Goal: Task Accomplishment & Management: Manage account settings

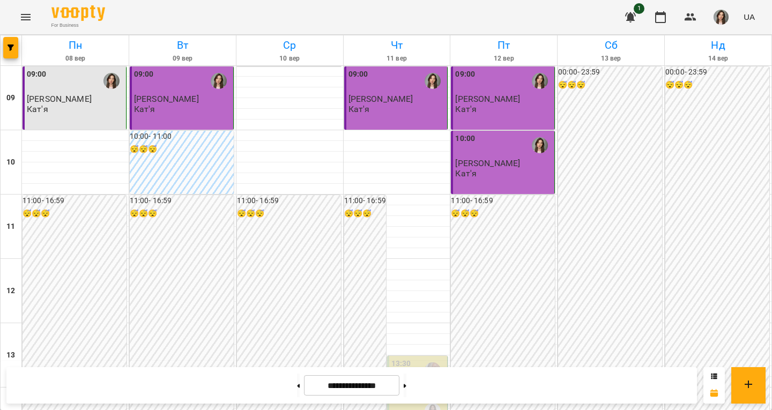
click at [486, 115] on div "09:00 [PERSON_NAME] Кат'я" at bounding box center [503, 97] width 104 height 63
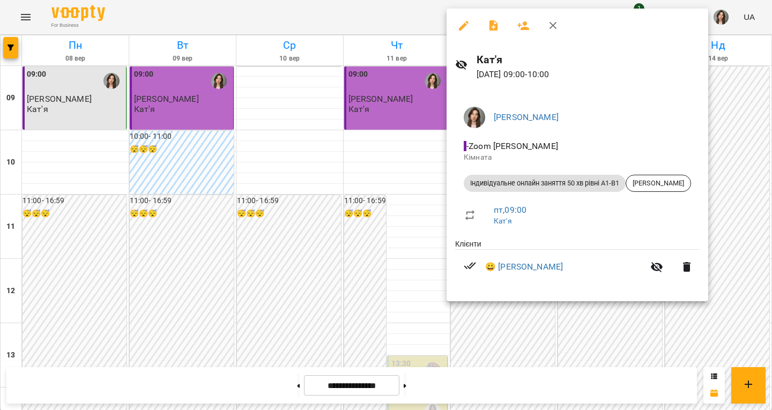
click at [424, 173] on div at bounding box center [386, 205] width 772 height 410
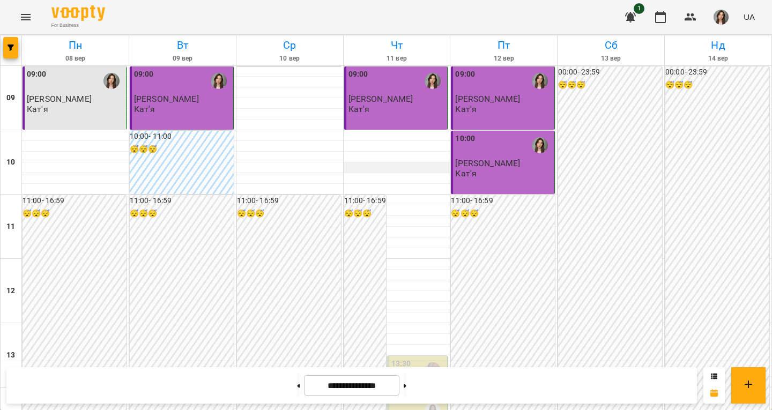
scroll to position [482, 0]
click at [406, 387] on button at bounding box center [405, 386] width 3 height 24
type input "**********"
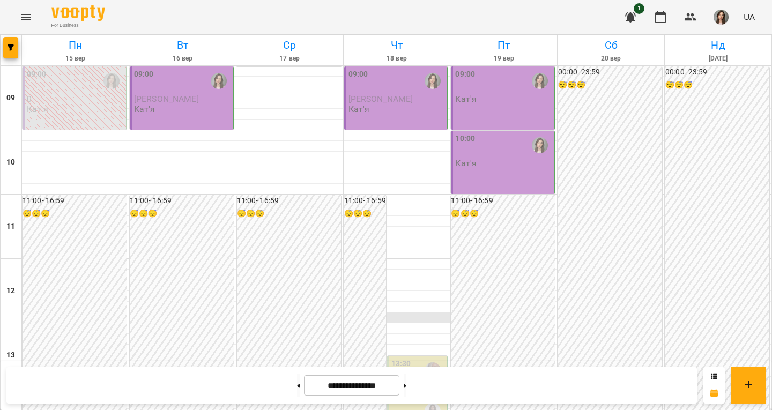
scroll to position [0, 0]
click at [74, 106] on div "09:00 0 Кат'я" at bounding box center [75, 92] width 97 height 46
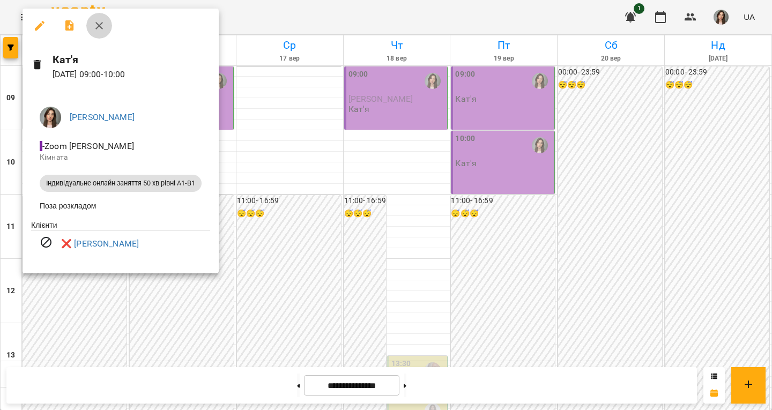
click at [104, 25] on icon "button" at bounding box center [99, 25] width 13 height 13
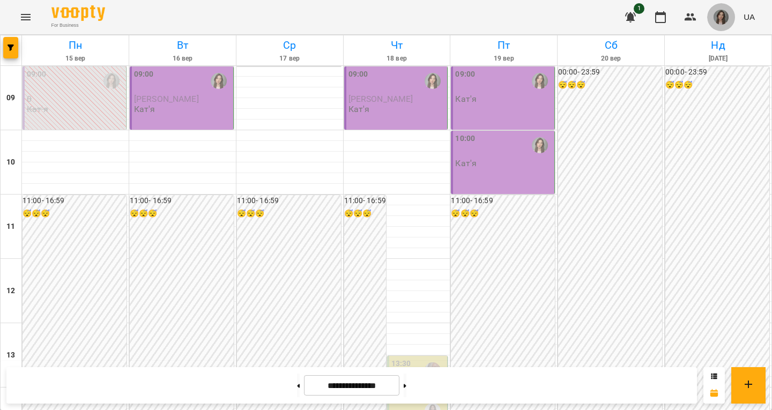
click at [732, 20] on button "button" at bounding box center [721, 17] width 28 height 28
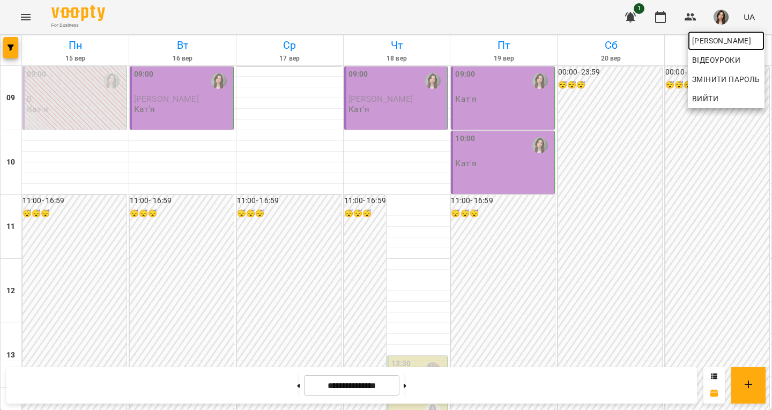
click at [718, 40] on span "[PERSON_NAME]" at bounding box center [726, 40] width 68 height 13
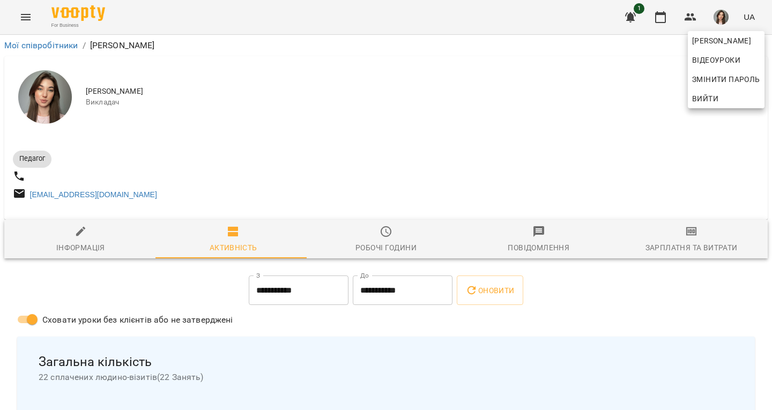
click at [398, 257] on div at bounding box center [386, 205] width 772 height 410
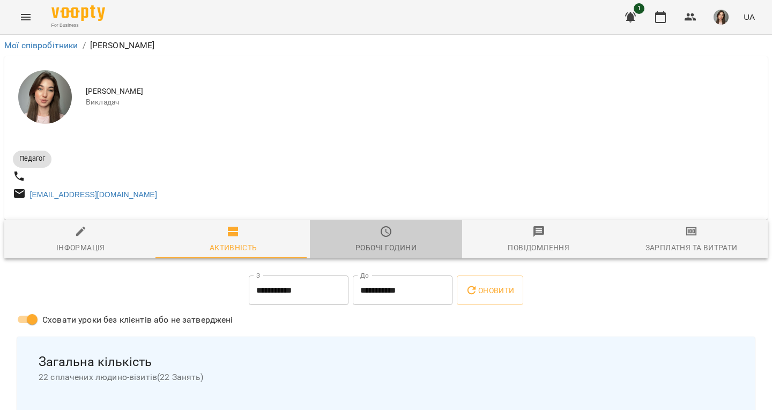
click at [393, 243] on span "Робочі години" at bounding box center [386, 239] width 140 height 29
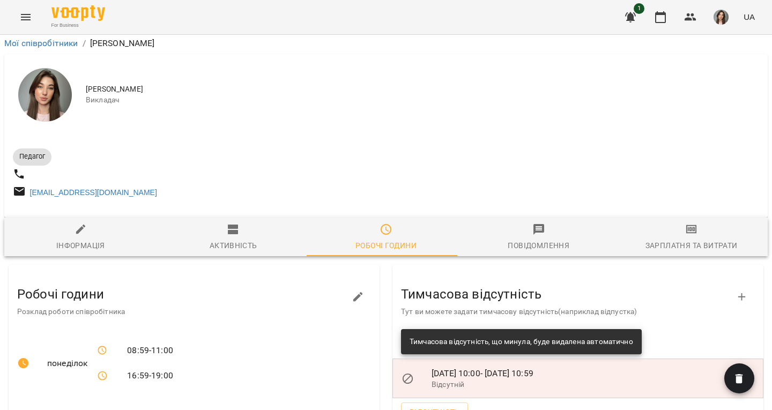
scroll to position [54, 0]
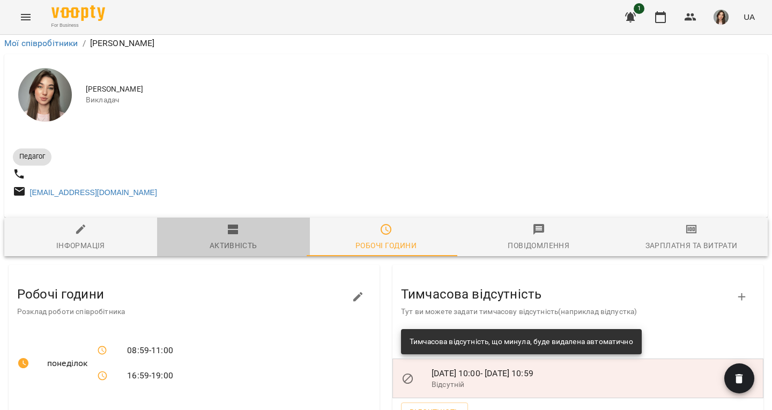
click at [240, 239] on div "Активність" at bounding box center [234, 245] width 48 height 13
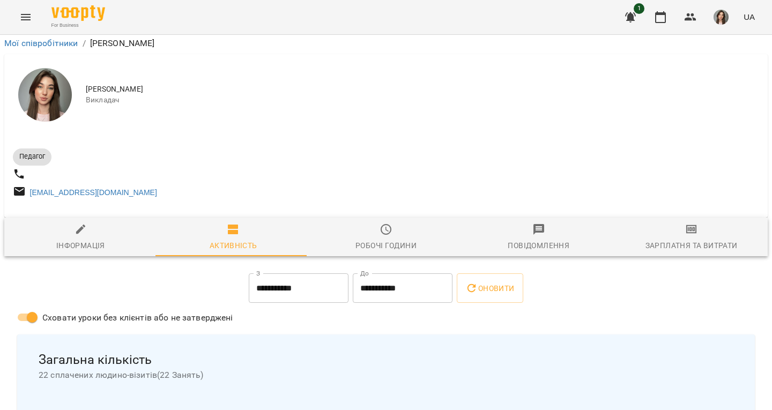
scroll to position [36, 0]
click at [690, 223] on span "Зарплатня та Витрати" at bounding box center [691, 237] width 140 height 29
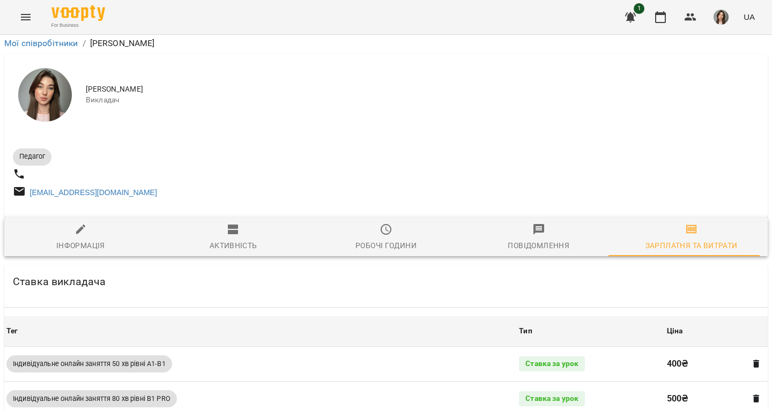
scroll to position [465, 0]
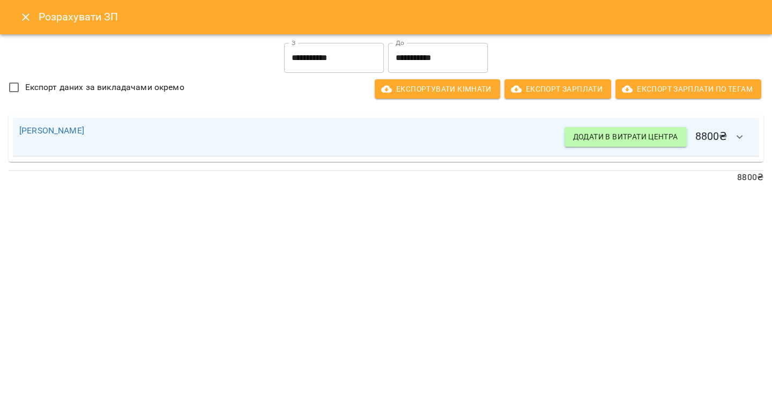
click at [489, 279] on div "**********" at bounding box center [386, 205] width 772 height 410
click at [23, 12] on icon "Close" at bounding box center [25, 17] width 13 height 13
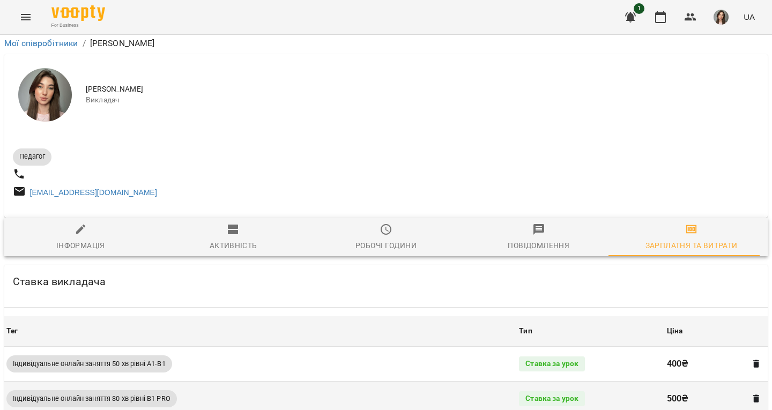
scroll to position [0, 0]
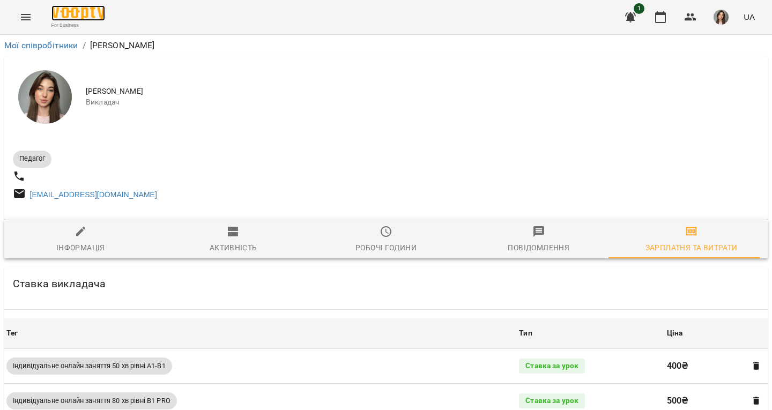
click at [101, 17] on img at bounding box center [78, 13] width 54 height 16
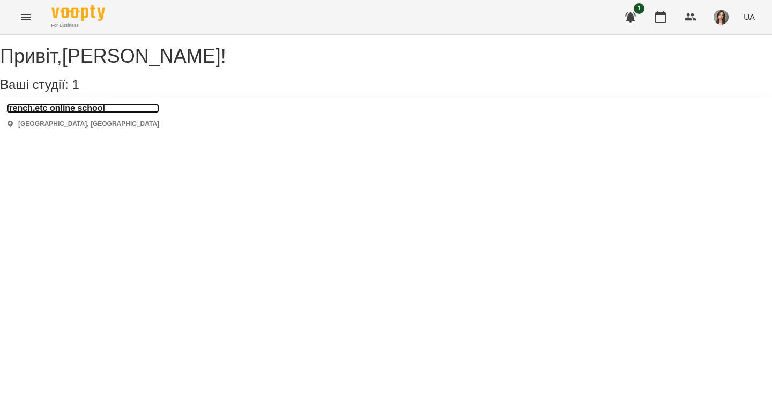
click at [93, 113] on h3 "french.etc online school" at bounding box center [82, 108] width 153 height 10
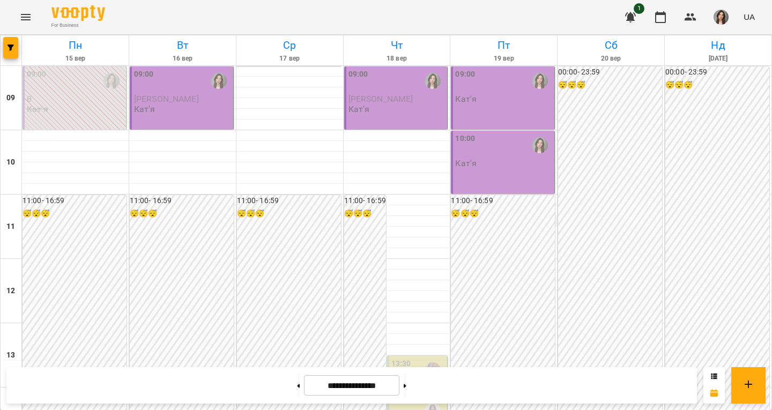
scroll to position [482, 0]
click at [297, 381] on button at bounding box center [298, 386] width 3 height 24
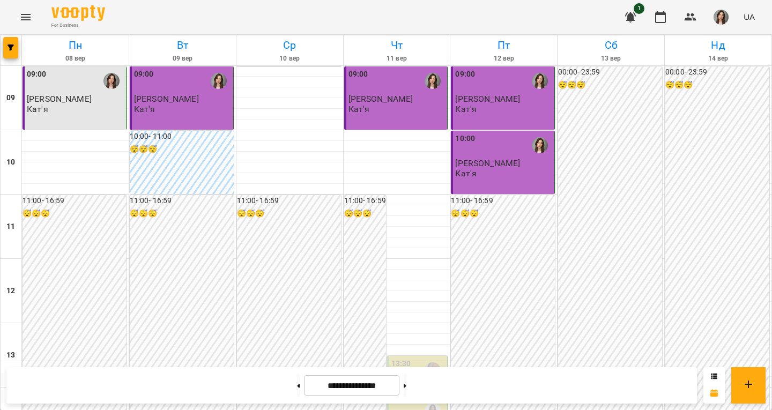
scroll to position [590, 0]
click at [406, 392] on button at bounding box center [405, 386] width 3 height 24
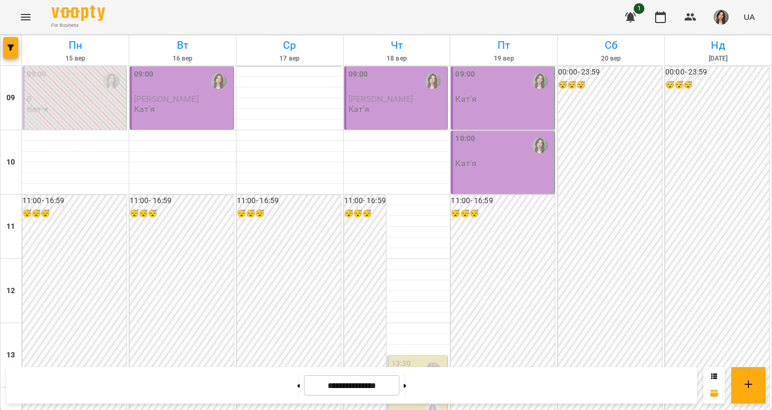
scroll to position [482, 0]
click at [406, 379] on button at bounding box center [405, 386] width 3 height 24
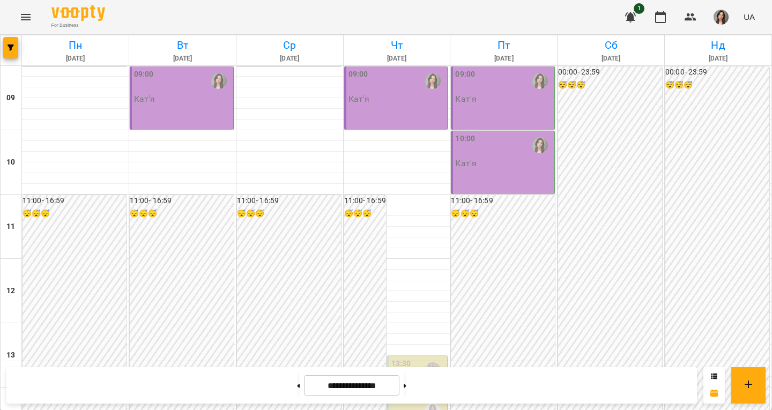
scroll to position [0, 0]
click at [406, 379] on button at bounding box center [405, 386] width 3 height 24
click at [297, 389] on button at bounding box center [298, 386] width 3 height 24
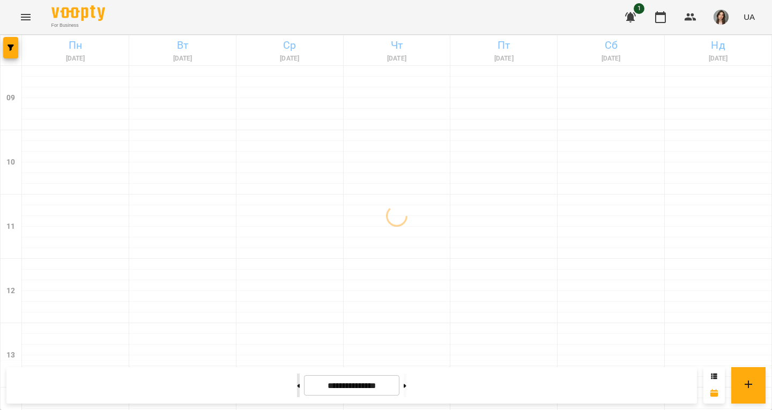
click at [297, 389] on button at bounding box center [298, 386] width 3 height 24
type input "**********"
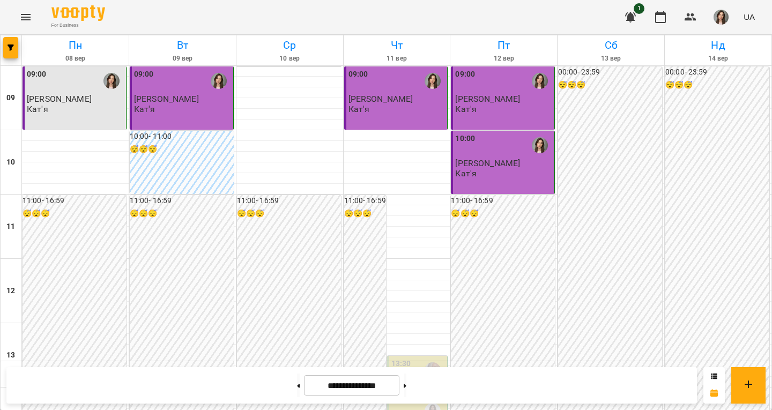
scroll to position [429, 0]
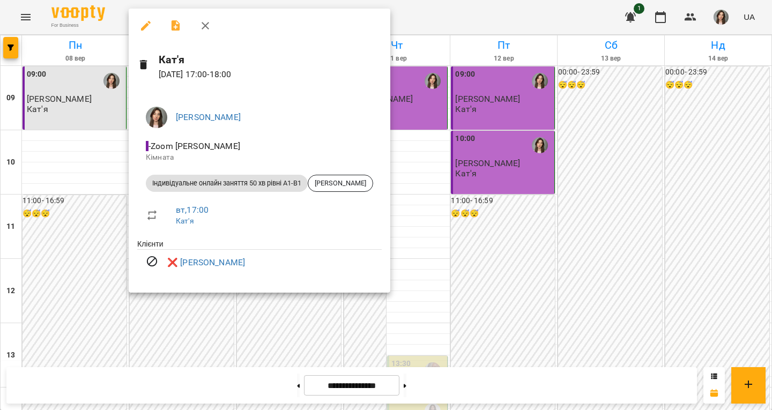
click at [204, 24] on icon "button" at bounding box center [205, 25] width 13 height 13
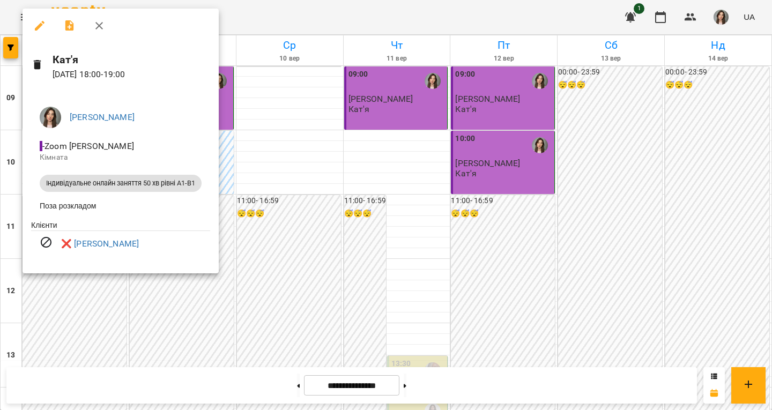
click at [90, 22] on button "button" at bounding box center [99, 26] width 26 height 26
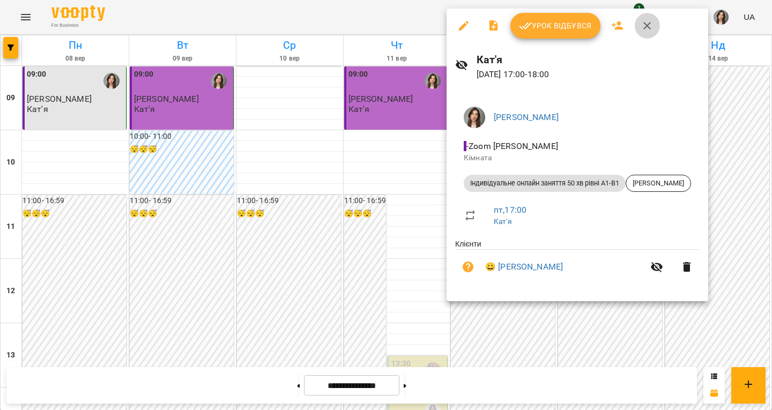
click at [639, 27] on button "button" at bounding box center [647, 26] width 26 height 26
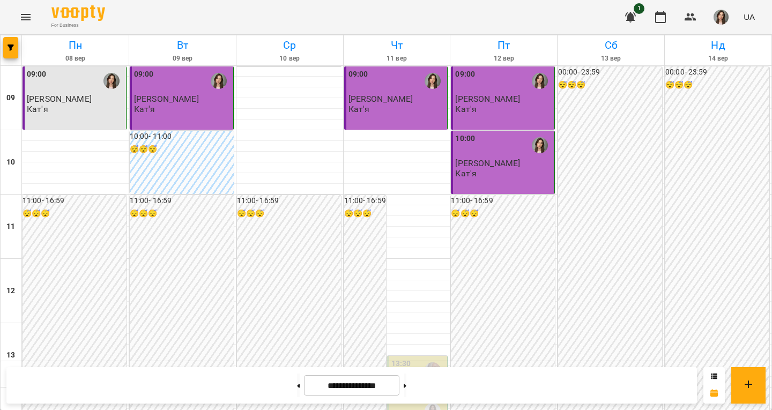
scroll to position [482, 0]
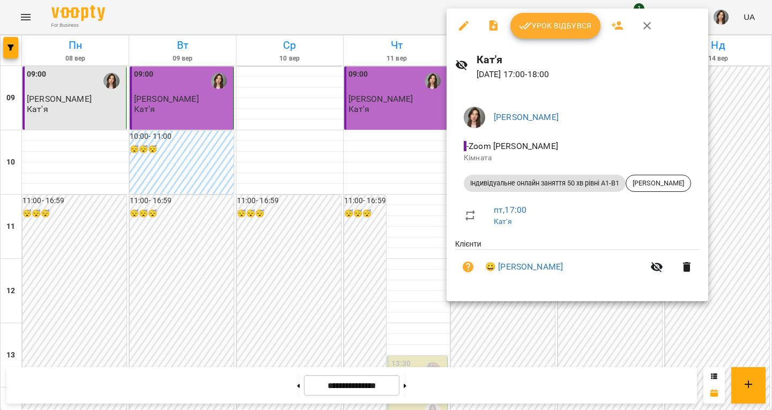
drag, startPoint x: 648, startPoint y: 27, endPoint x: 617, endPoint y: 89, distance: 69.7
click at [648, 27] on icon "button" at bounding box center [646, 25] width 13 height 13
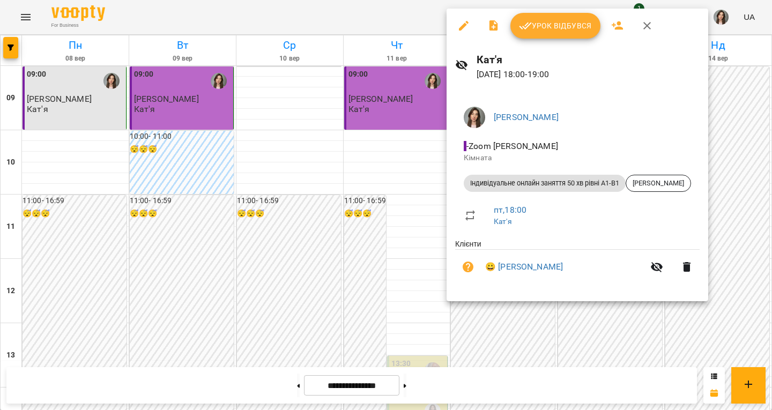
click at [643, 27] on icon "button" at bounding box center [646, 25] width 13 height 13
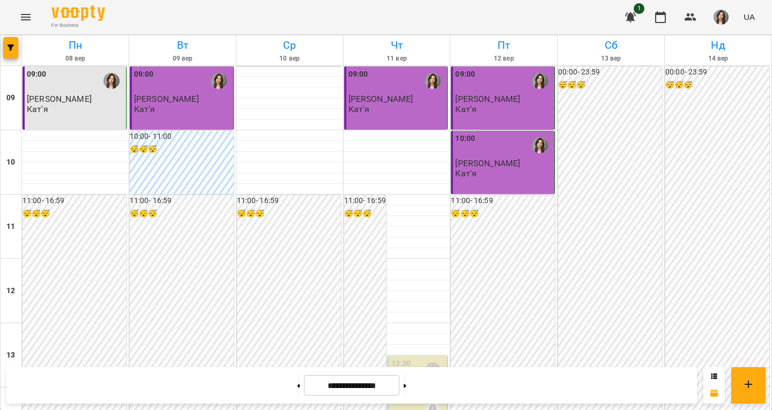
scroll to position [115, 0]
